Goal: Use online tool/utility: Use online tool/utility

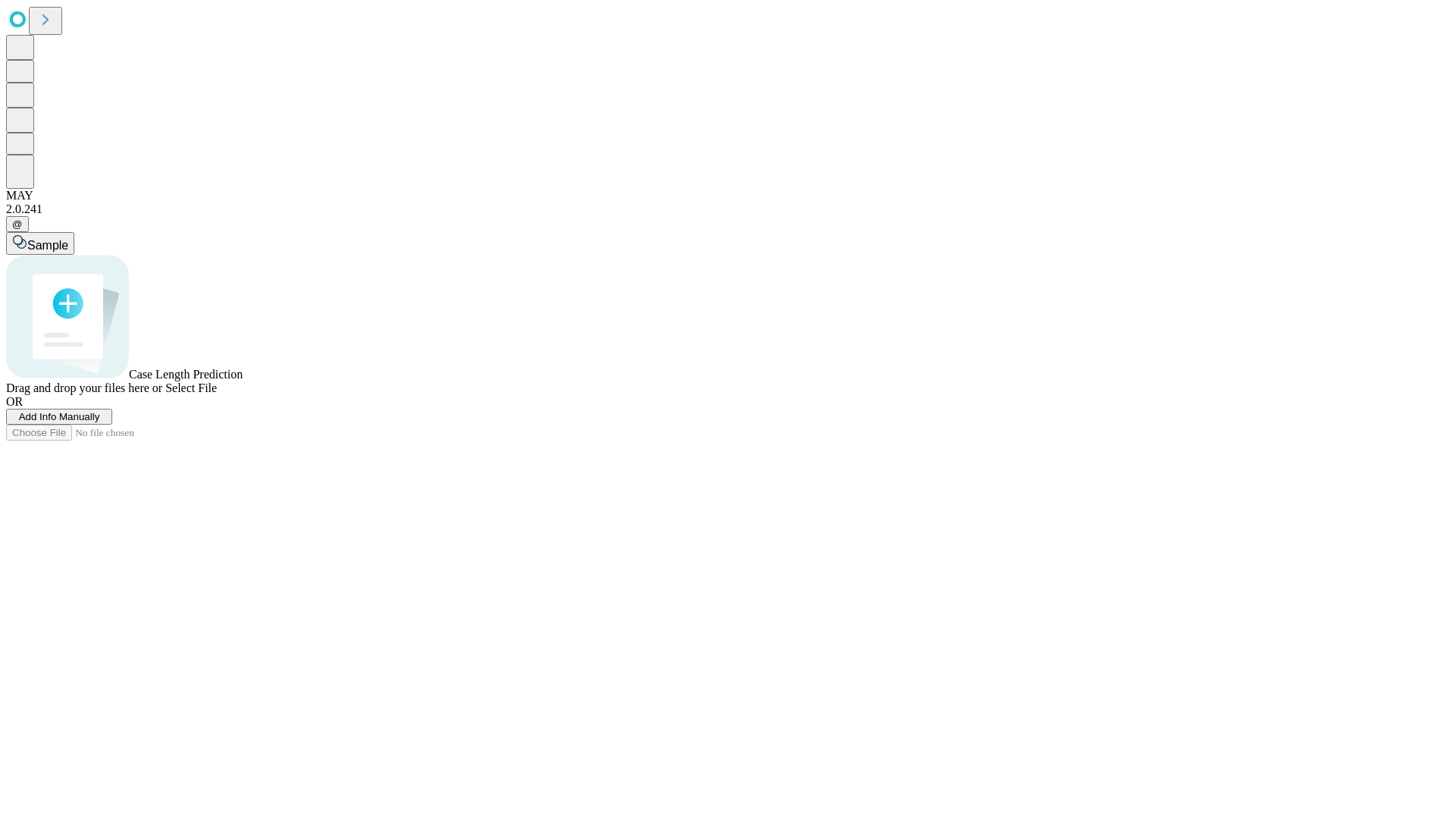
click at [100, 422] on span "Add Info Manually" at bounding box center [59, 416] width 81 height 11
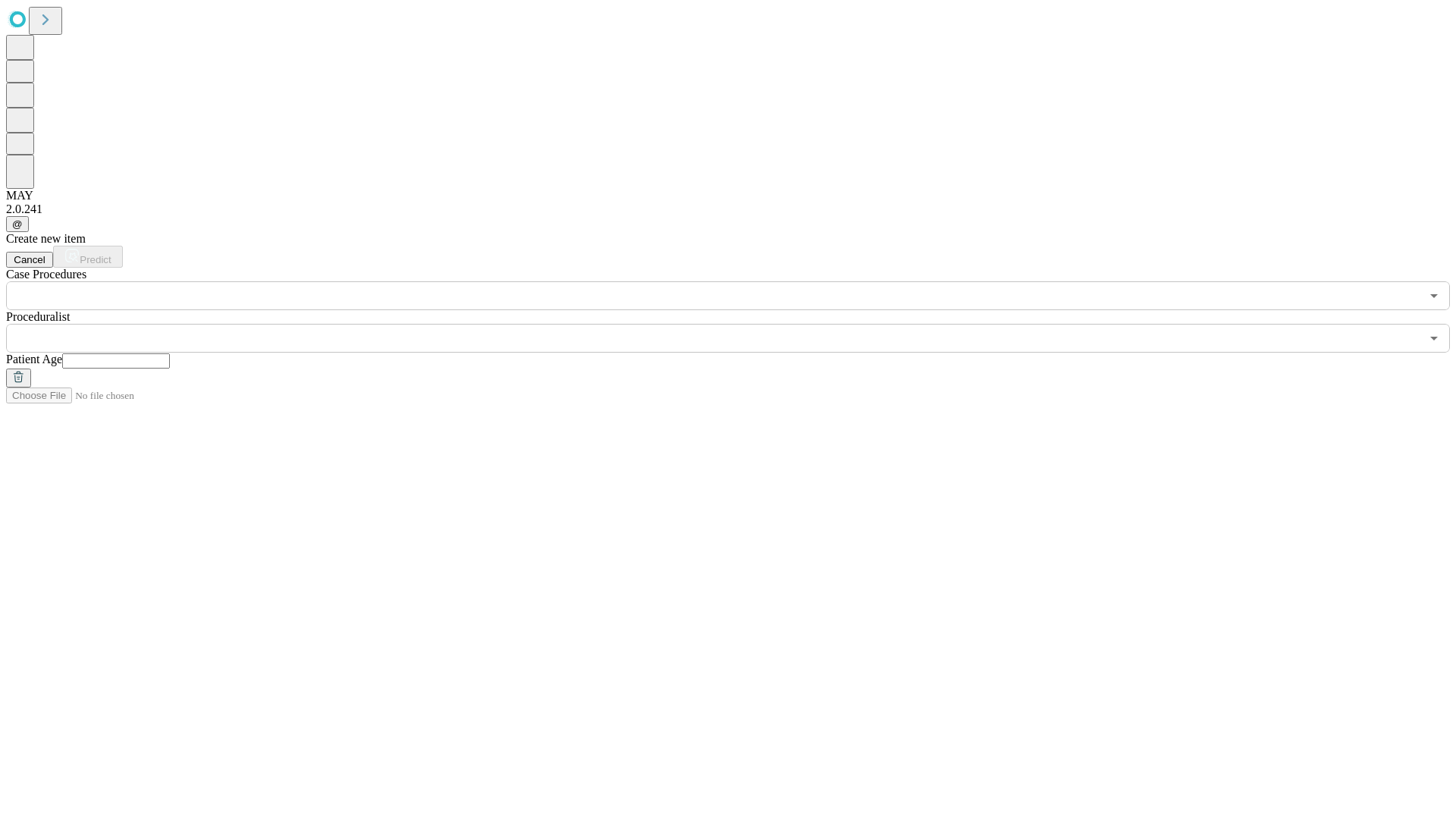
click at [170, 354] on input "text" at bounding box center [115, 361] width 108 height 15
type input "**"
click at [739, 324] on input "text" at bounding box center [712, 338] width 1414 height 29
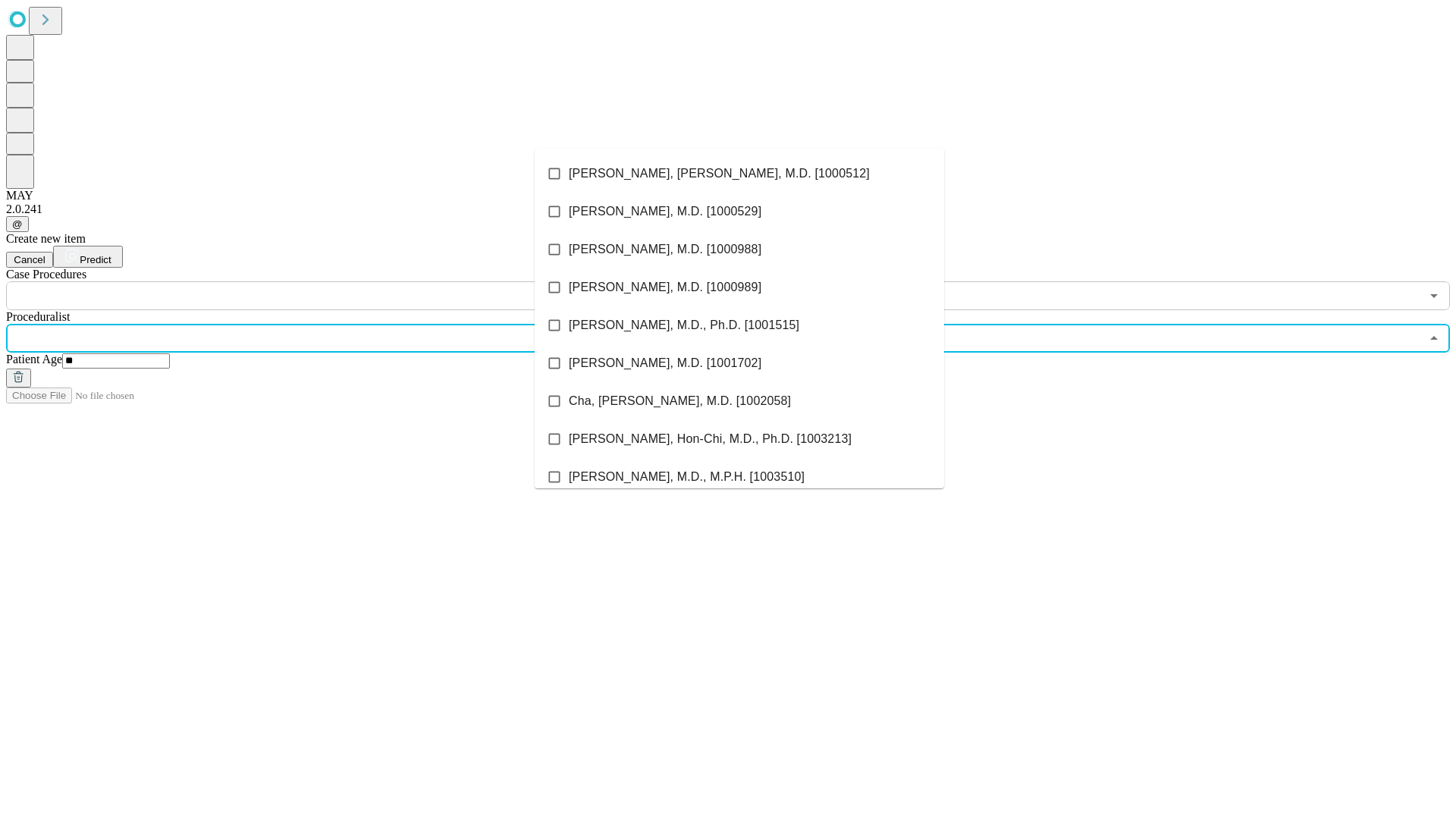
click at [739, 174] on li "[PERSON_NAME], [PERSON_NAME], M.D. [1000512]" at bounding box center [739, 173] width 410 height 38
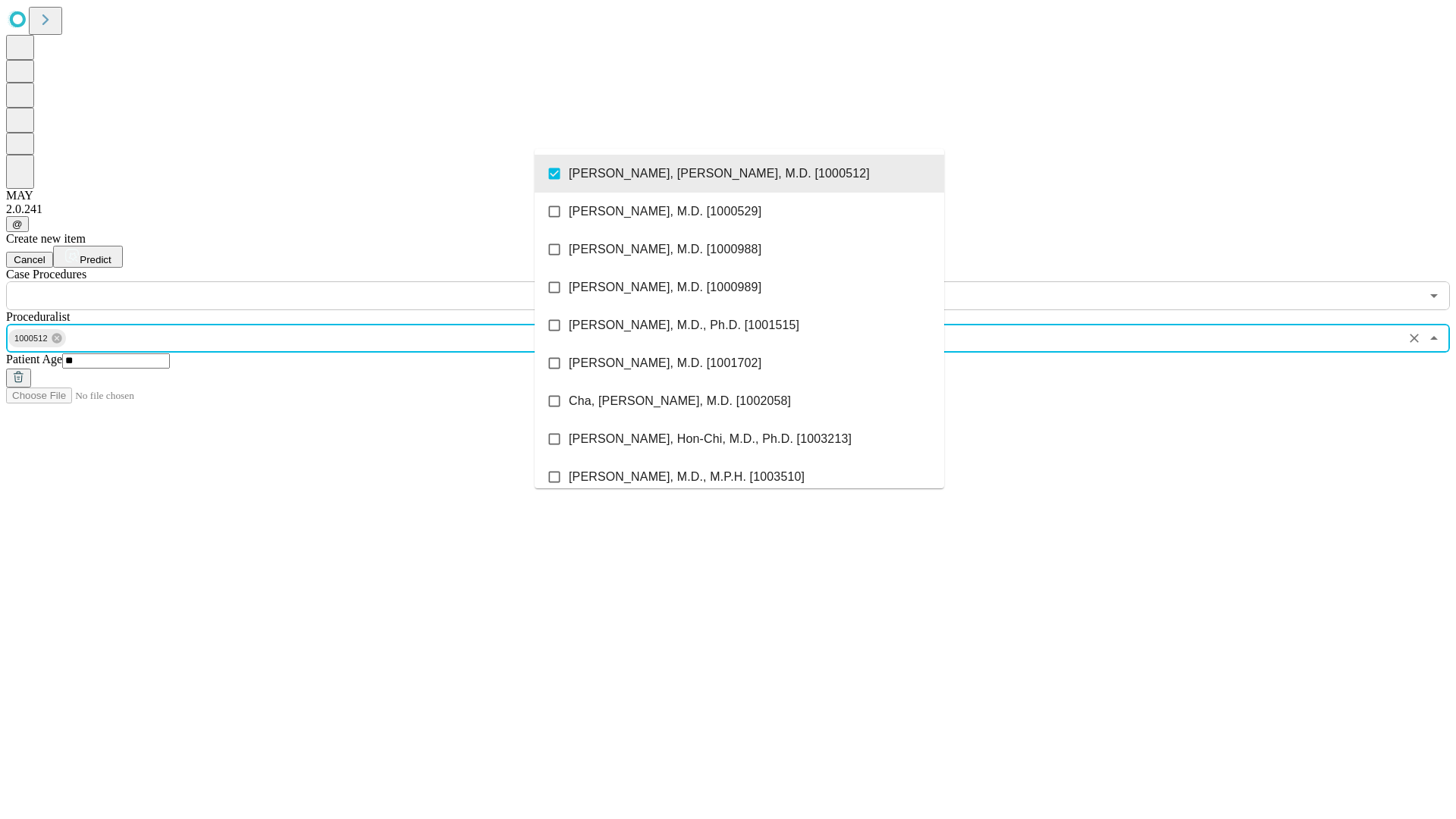
click at [318, 281] on input "text" at bounding box center [712, 296] width 1414 height 29
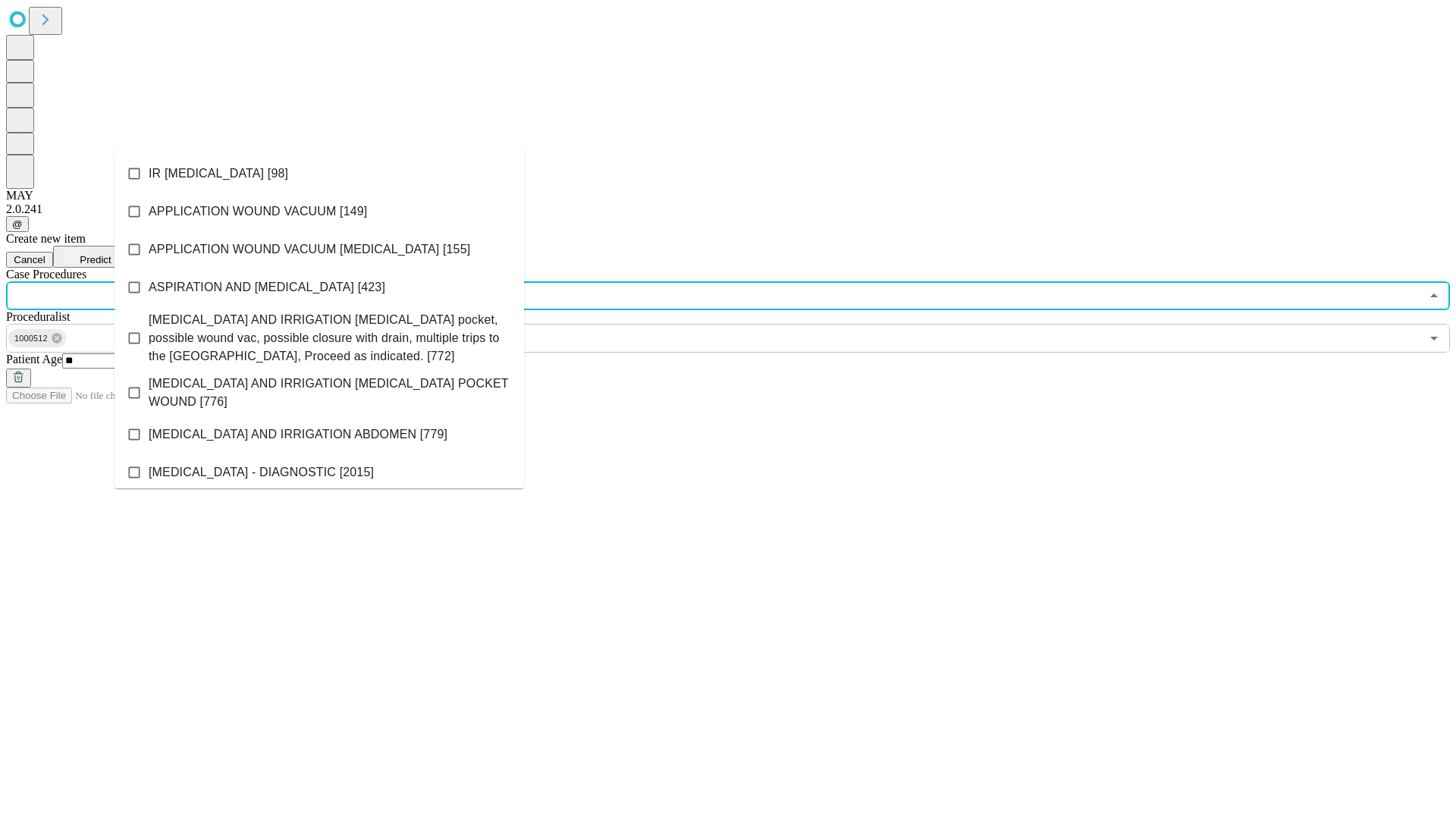
click at [319, 174] on li "IR [MEDICAL_DATA] [98]" at bounding box center [319, 173] width 410 height 38
click at [111, 254] on span "Predict" at bounding box center [95, 259] width 31 height 11
